Goal: Task Accomplishment & Management: Complete application form

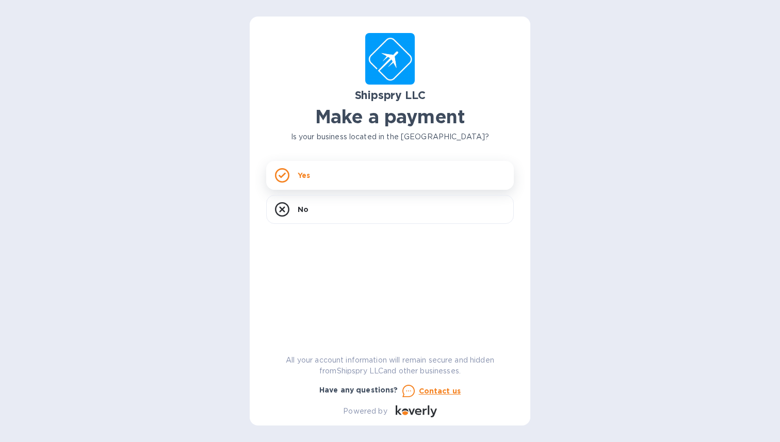
click at [381, 168] on div "Yes" at bounding box center [390, 175] width 248 height 29
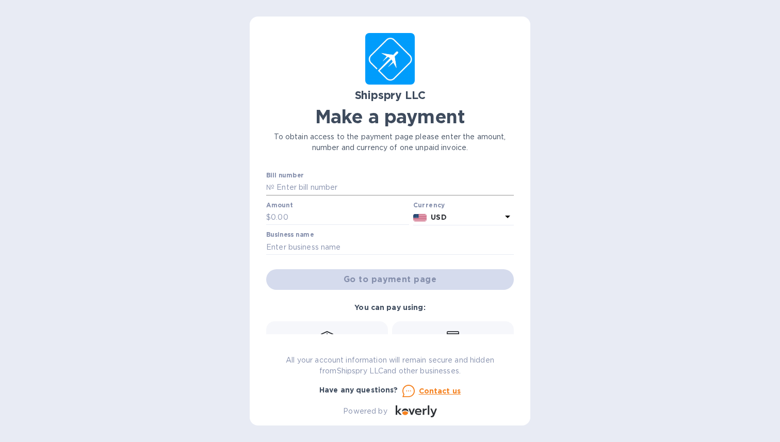
click at [337, 188] on input "text" at bounding box center [395, 187] width 240 height 15
type input "41617A"
click at [325, 218] on input "text" at bounding box center [340, 217] width 138 height 15
type input "1,605.6"
click at [342, 249] on input "text" at bounding box center [390, 247] width 248 height 15
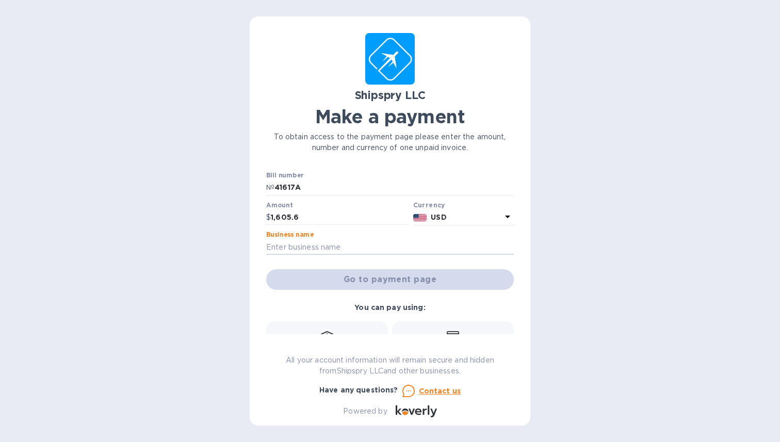
type input "[PERSON_NAME]"
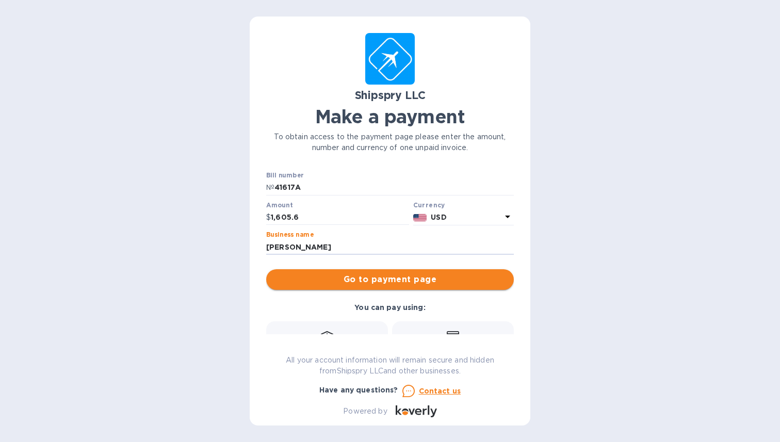
click at [426, 282] on span "Go to payment page" at bounding box center [390, 280] width 231 height 12
